Goal: Find specific page/section: Find specific page/section

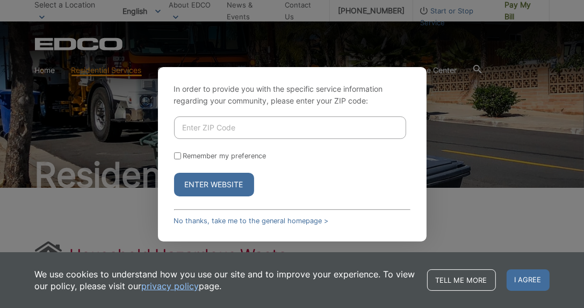
click at [362, 127] on input "Enter ZIP Code" at bounding box center [290, 128] width 232 height 23
type input "91942"
click at [238, 184] on button "Enter Website" at bounding box center [214, 185] width 80 height 24
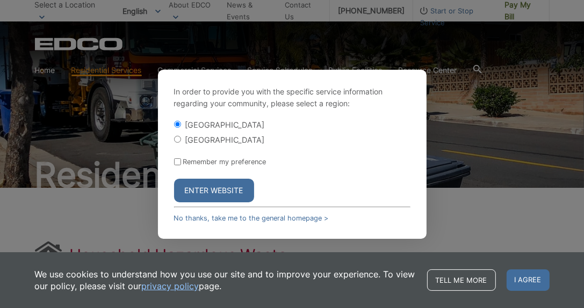
click at [194, 190] on button "Enter Website" at bounding box center [214, 191] width 80 height 24
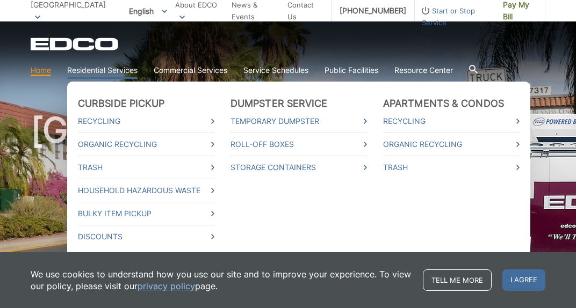
click at [125, 74] on link "Residential Services" at bounding box center [102, 70] width 70 height 12
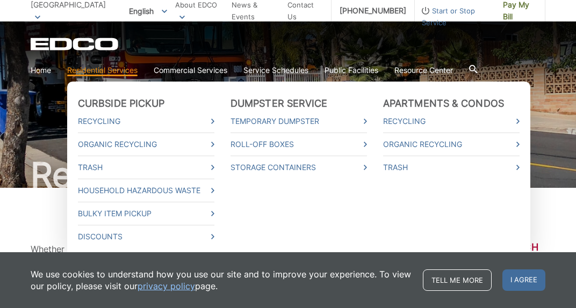
click at [126, 72] on link "Residential Services" at bounding box center [102, 70] width 70 height 12
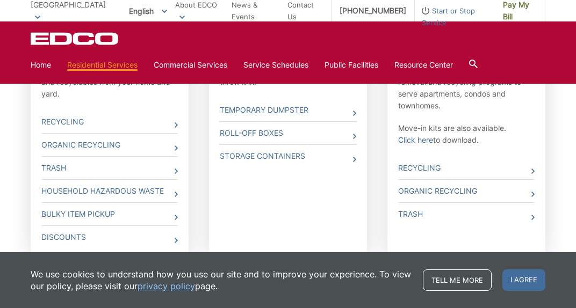
scroll to position [435, 0]
click at [60, 192] on link "Household Hazardous Waste" at bounding box center [109, 191] width 136 height 23
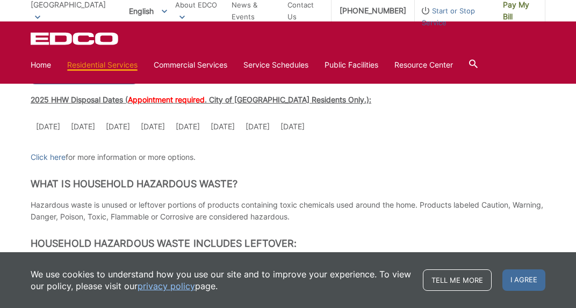
scroll to position [273, 0]
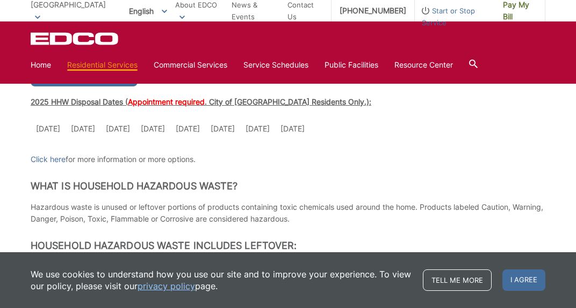
click at [227, 130] on td "[DATE]" at bounding box center [222, 129] width 35 height 23
click at [240, 129] on td "[DATE]" at bounding box center [222, 129] width 35 height 23
click at [240, 130] on td "[DATE]" at bounding box center [222, 129] width 35 height 23
click at [239, 129] on td "[DATE]" at bounding box center [222, 129] width 35 height 23
click at [230, 131] on td "[DATE]" at bounding box center [222, 129] width 35 height 23
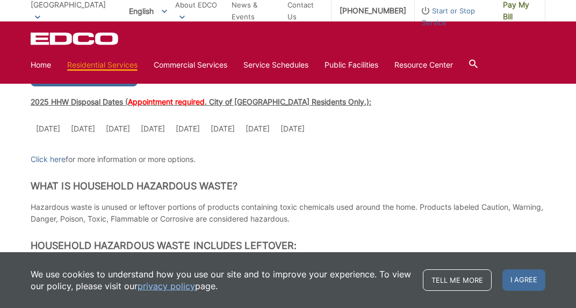
click at [235, 129] on td "[DATE]" at bounding box center [222, 129] width 35 height 23
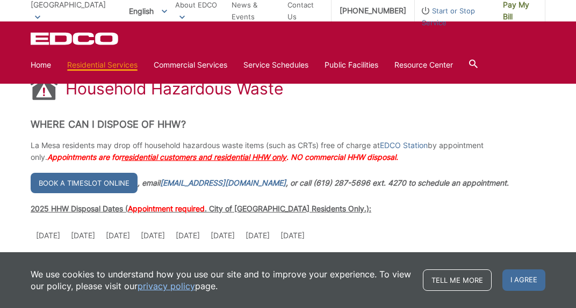
scroll to position [166, 0]
click at [417, 149] on link "EDCO Station" at bounding box center [404, 146] width 48 height 12
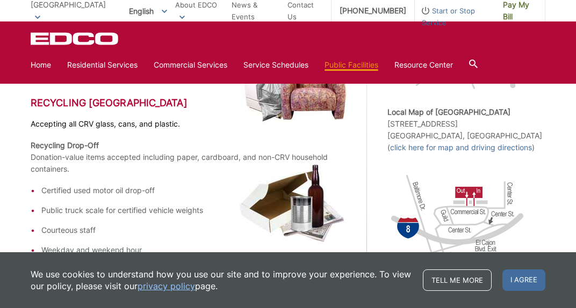
scroll to position [338, 0]
